Goal: Transaction & Acquisition: Purchase product/service

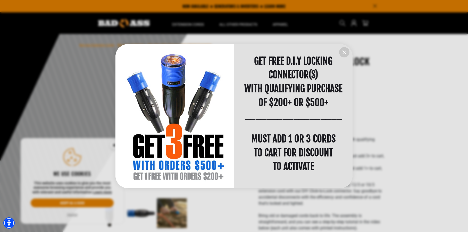
scroll to position [0, 0]
click at [348, 54] on button "information" at bounding box center [344, 52] width 10 height 10
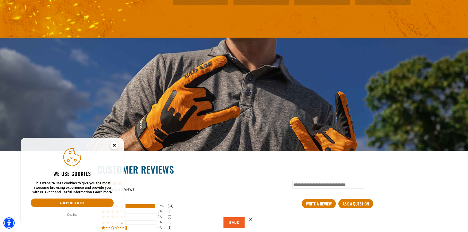
scroll to position [798, 0]
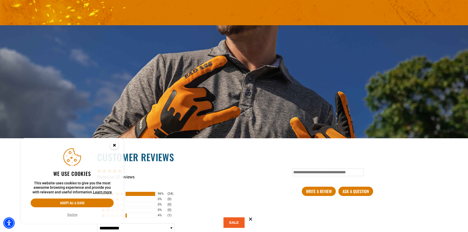
click at [113, 147] on circle "Close this option" at bounding box center [114, 145] width 8 height 8
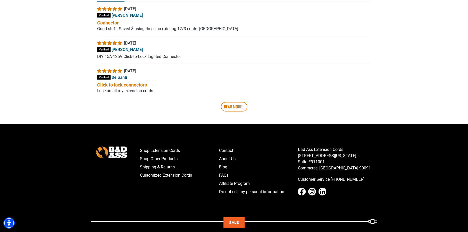
scroll to position [1060, 0]
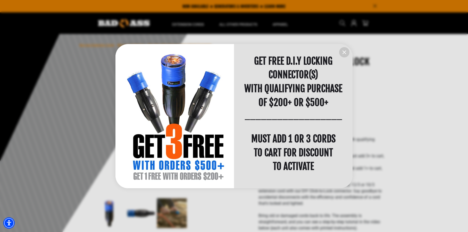
click at [346, 54] on icon "information" at bounding box center [344, 52] width 6 height 6
